Goal: Entertainment & Leisure: Consume media (video, audio)

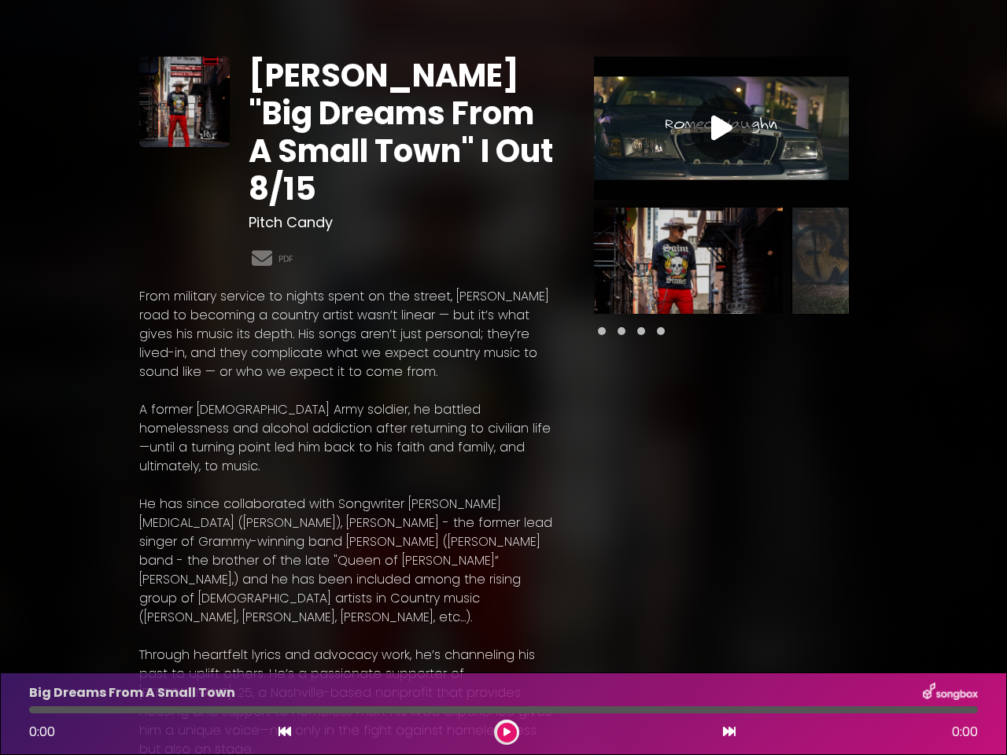
click at [504, 378] on p "From military service to nights spent on the street, [PERSON_NAME] road to beco…" at bounding box center [347, 334] width 417 height 94
click at [722, 128] on icon at bounding box center [721, 128] width 21 height 28
click at [0, 0] on div "Pause Play % buffered 00:00 00:00 00:00 Exit fullscreen Enter fullscreen Play ❮…" at bounding box center [0, 0] width 0 height 0
click at [997, 260] on div "[PERSON_NAME] "Big Dreams From A Small Town" I Out 8/15 Pitch Candy PDF ×" at bounding box center [503, 637] width 1007 height 1237
click at [285, 733] on icon at bounding box center [285, 732] width 13 height 13
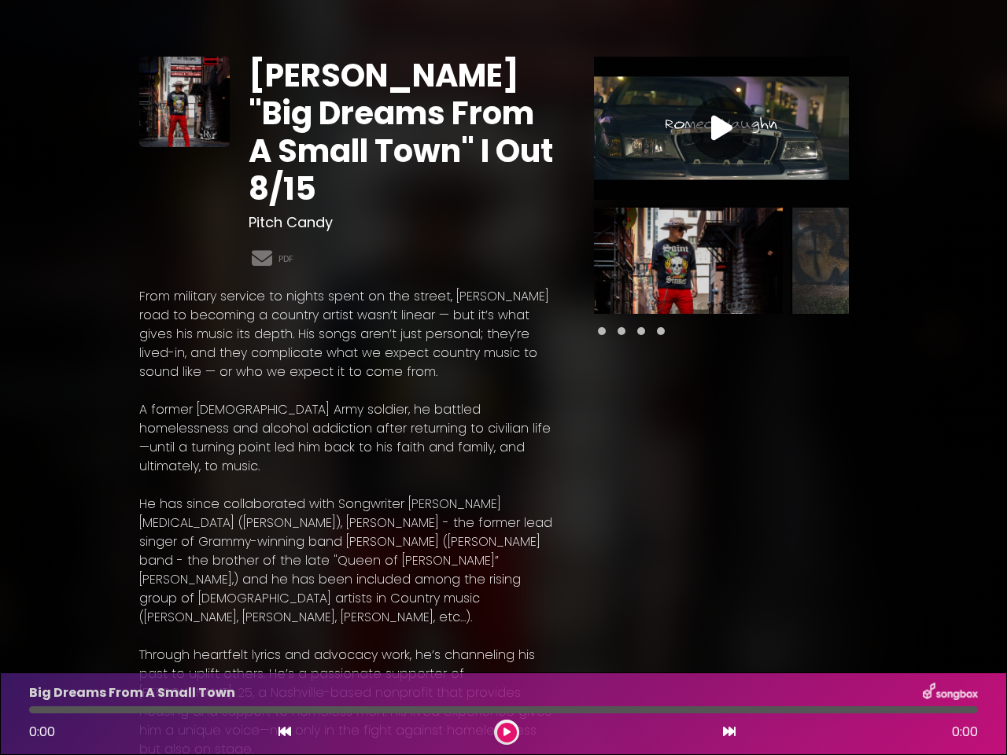
click at [507, 733] on icon at bounding box center [507, 732] width 7 height 9
click at [730, 733] on icon at bounding box center [729, 732] width 13 height 13
